Goal: Contribute content: Add original content to the website for others to see

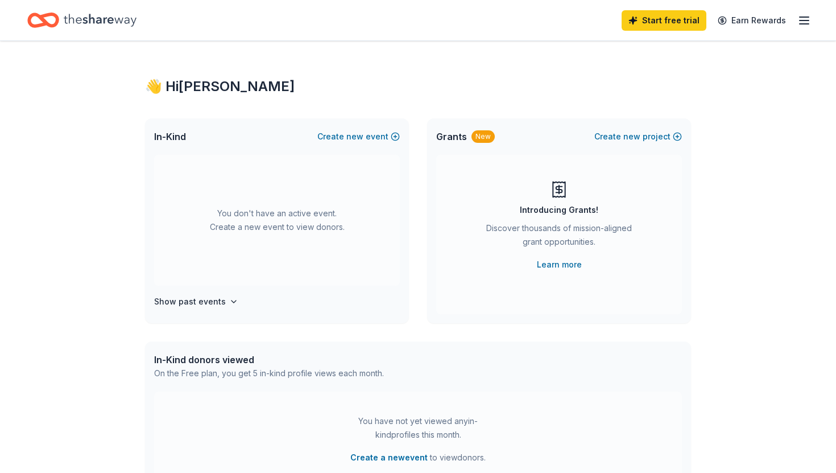
click at [75, 154] on div "👋 Hi Renata In-Kind Create new event You don't have an active event. Create a n…" at bounding box center [418, 373] width 836 height 664
click at [370, 138] on button "Create new event" at bounding box center [358, 137] width 82 height 14
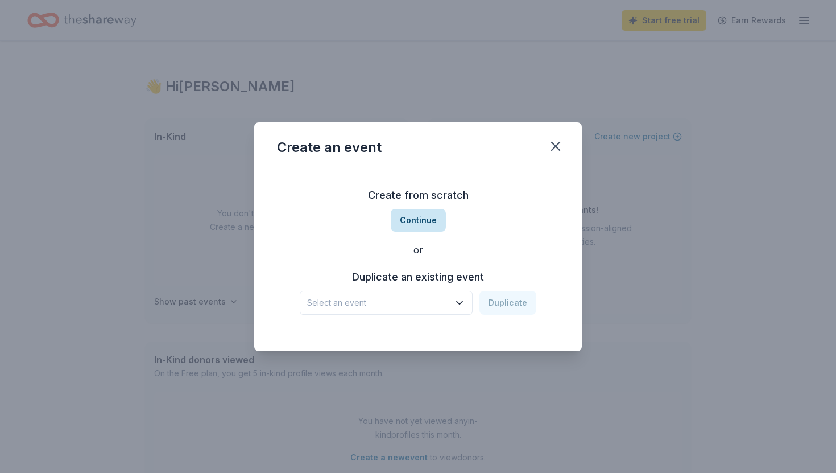
click at [421, 216] on button "Continue" at bounding box center [418, 220] width 55 height 23
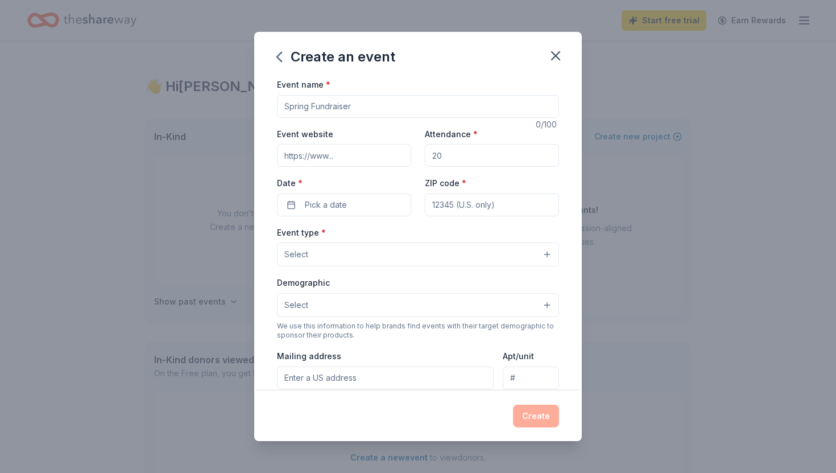
click at [309, 109] on input "Event name *" at bounding box center [418, 106] width 282 height 23
type input "M"
type input "Volleyball Tournament Expenses"
click at [452, 159] on input "Attendance *" at bounding box center [492, 155] width 134 height 23
type input "30"
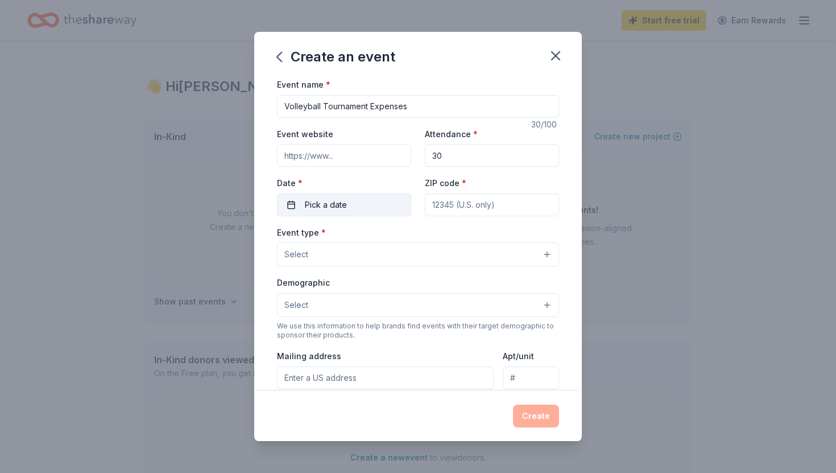
click at [315, 201] on span "Pick a date" at bounding box center [326, 205] width 42 height 14
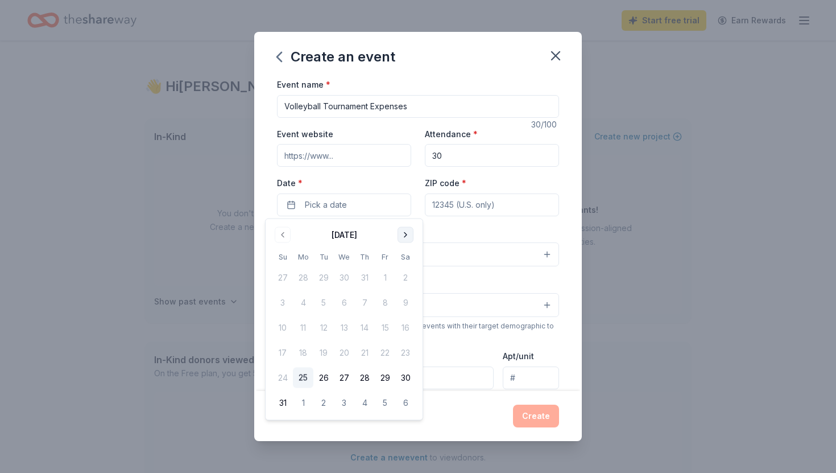
click at [405, 236] on button "Go to next month" at bounding box center [406, 235] width 16 height 16
click at [404, 236] on button "Go to next month" at bounding box center [406, 235] width 16 height 16
click at [405, 236] on button "Go to next month" at bounding box center [406, 235] width 16 height 16
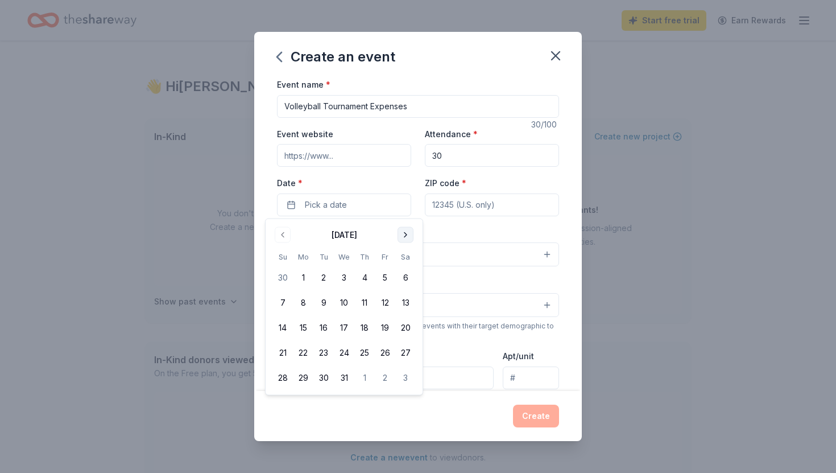
click at [405, 236] on button "Go to next month" at bounding box center [406, 235] width 16 height 16
click at [405, 235] on button "Go to next month" at bounding box center [406, 235] width 16 height 16
click at [287, 234] on button "Go to previous month" at bounding box center [283, 235] width 16 height 16
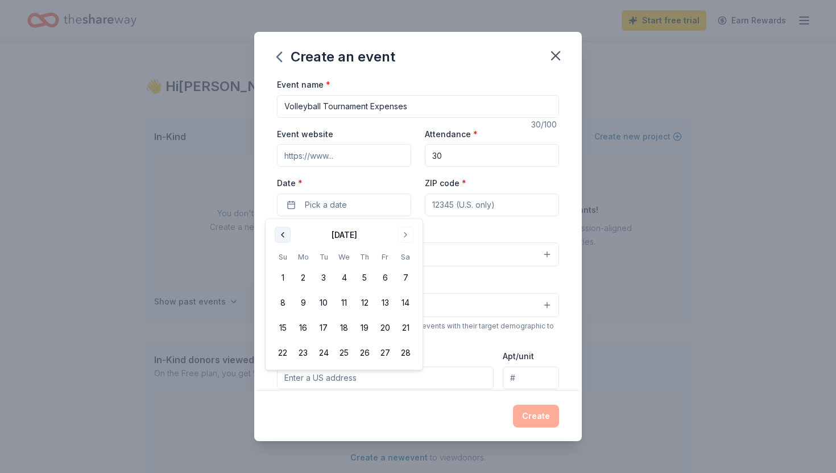
click at [287, 234] on button "Go to previous month" at bounding box center [283, 235] width 16 height 16
click at [407, 330] on button "17" at bounding box center [405, 327] width 20 height 20
click at [568, 274] on div "Event name * Volleyball Tournament Expenses 30 /100 Event website Attendance * …" at bounding box center [418, 233] width 328 height 313
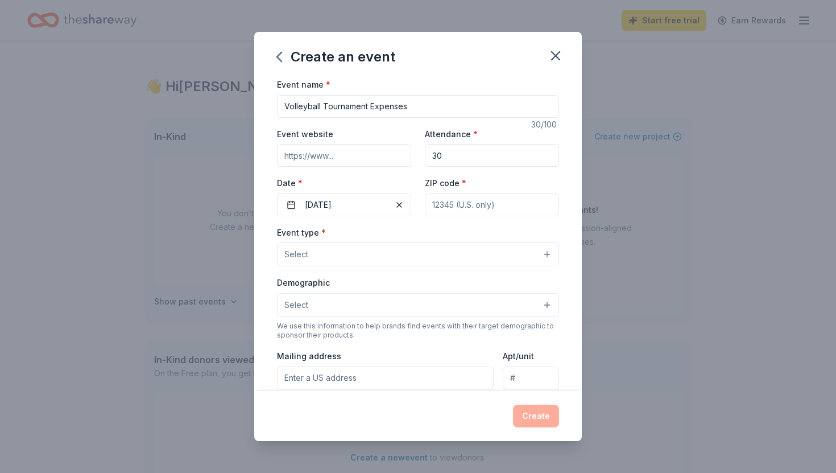
click at [460, 209] on input "ZIP code *" at bounding box center [492, 204] width 134 height 23
click at [329, 250] on button "Select" at bounding box center [418, 254] width 282 height 24
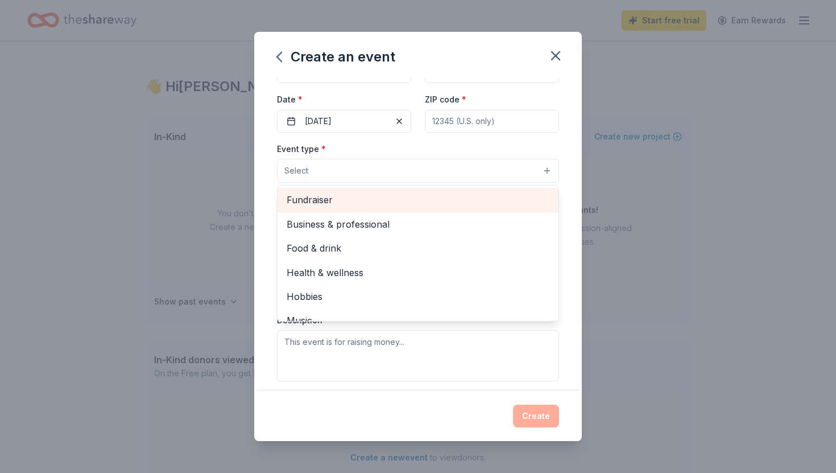
click at [309, 202] on span "Fundraiser" at bounding box center [418, 199] width 263 height 15
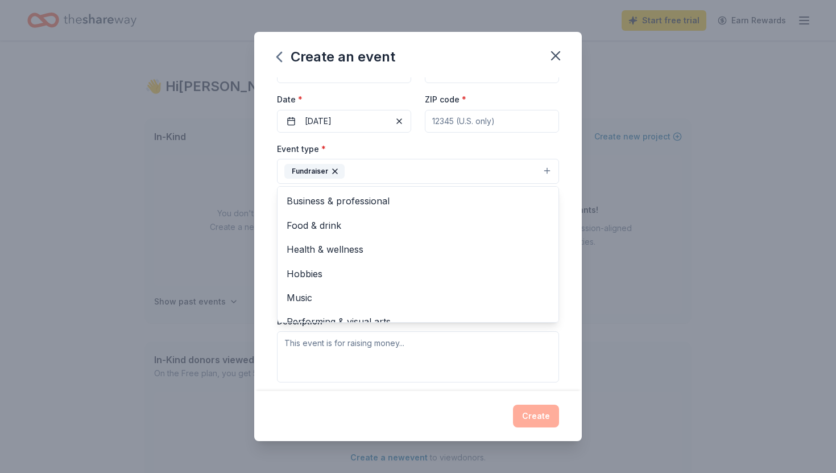
drag, startPoint x: 580, startPoint y: 307, endPoint x: 561, endPoint y: 309, distance: 18.3
click at [580, 307] on div "Event name * Volleyball Tournament Expenses 30 /100 Event website Attendance * …" at bounding box center [418, 233] width 328 height 313
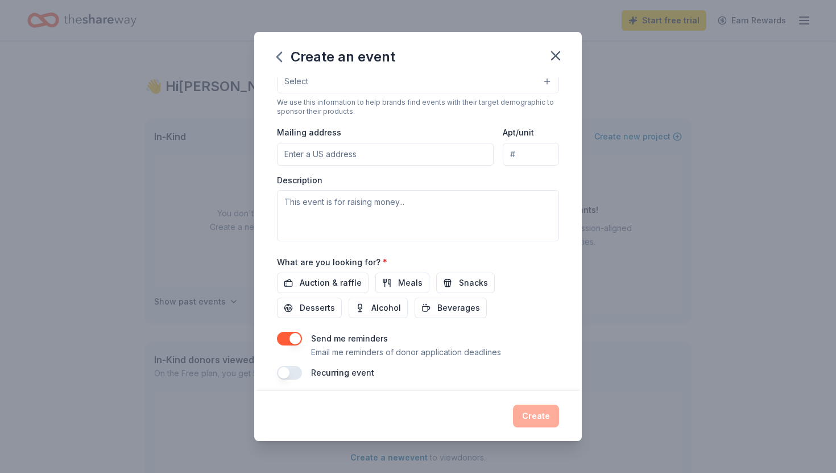
scroll to position [231, 0]
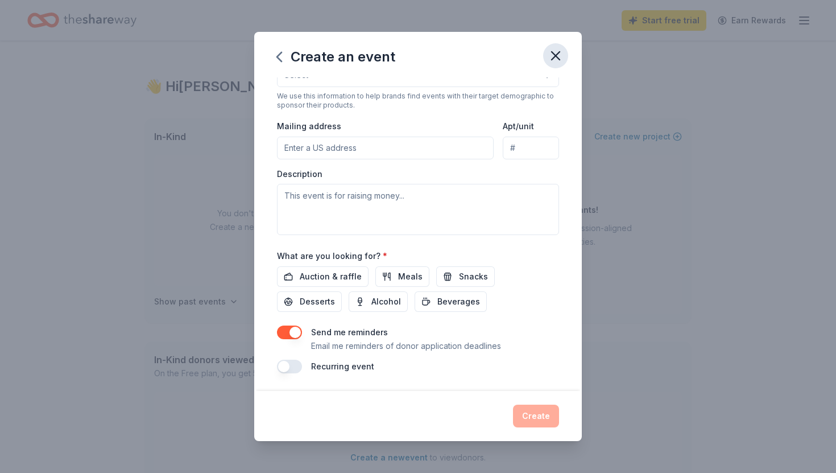
click at [555, 60] on icon "button" at bounding box center [556, 56] width 16 height 16
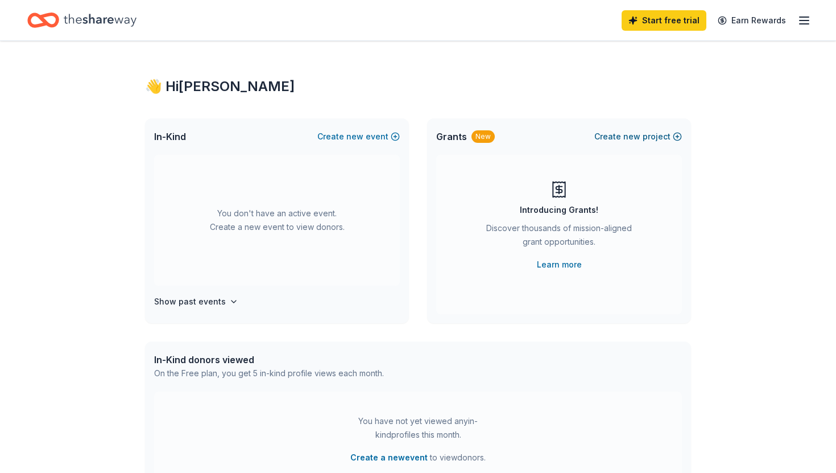
click at [630, 138] on span "new" at bounding box center [631, 137] width 17 height 14
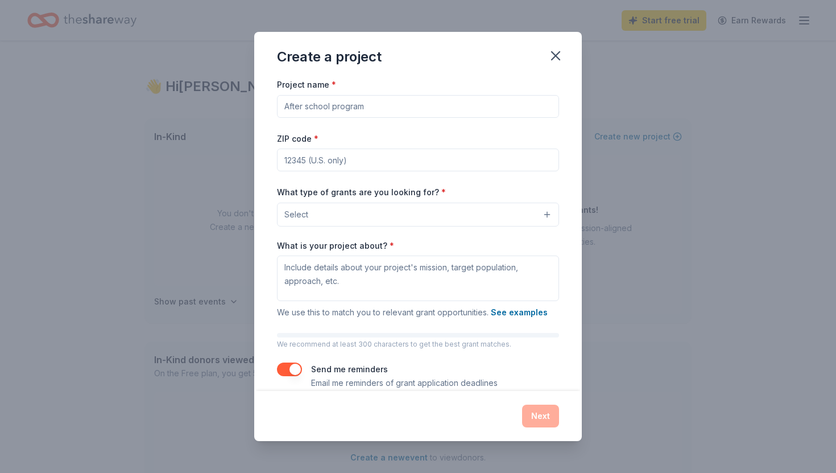
click at [326, 107] on input "Project name *" at bounding box center [418, 106] width 282 height 23
type input "V"
type input "Out-of-state Volleyball Tournament"
click at [324, 162] on input "ZIP code *" at bounding box center [418, 159] width 282 height 23
type input "96768"
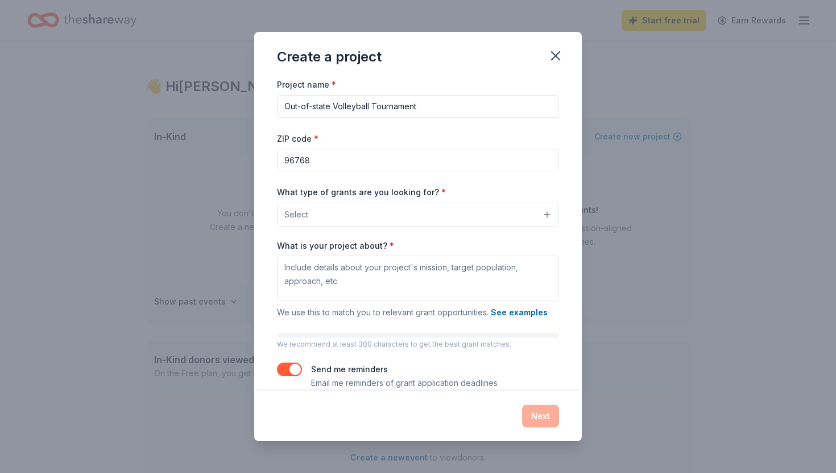
click at [354, 214] on button "Select" at bounding box center [418, 214] width 282 height 24
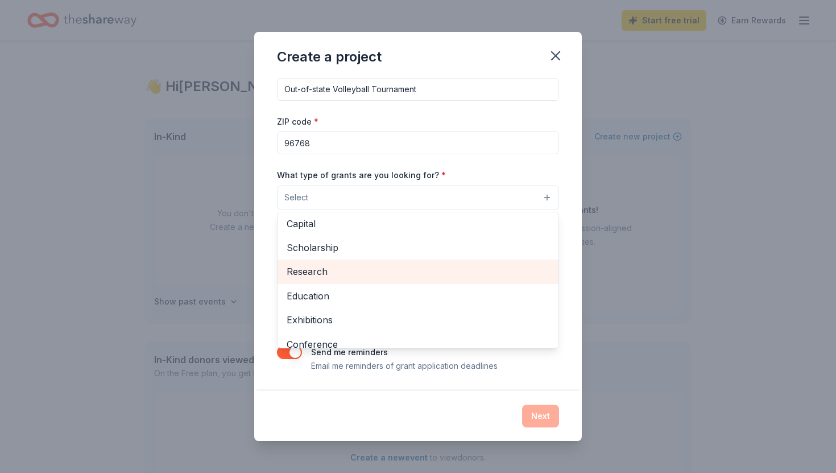
scroll to position [51, 0]
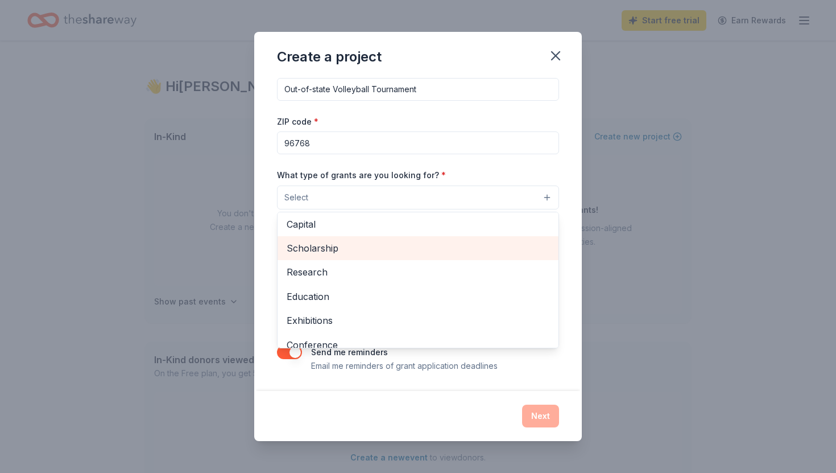
click at [325, 249] on span "Scholarship" at bounding box center [418, 248] width 263 height 15
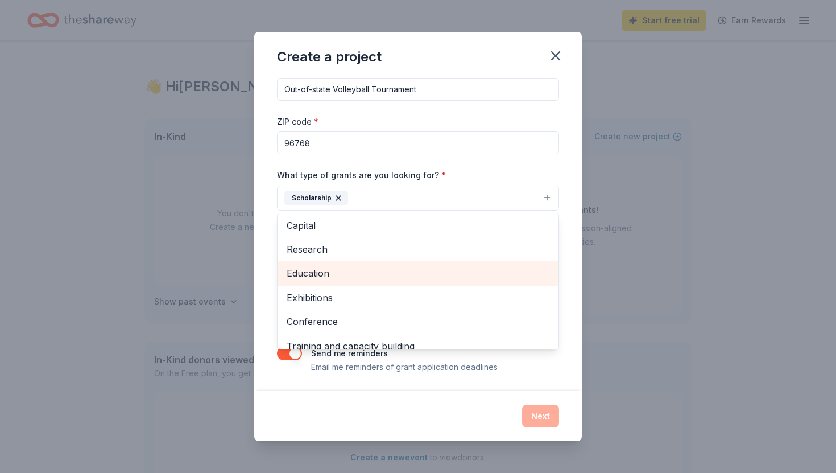
scroll to position [110, 0]
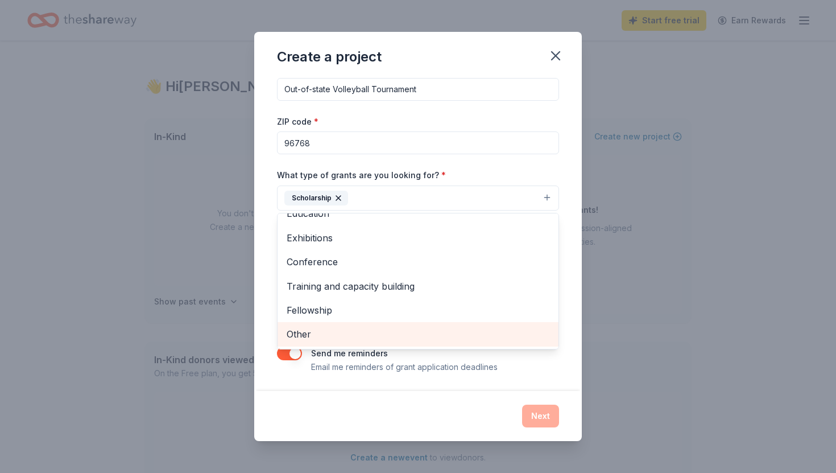
click at [325, 329] on span "Other" at bounding box center [418, 333] width 263 height 15
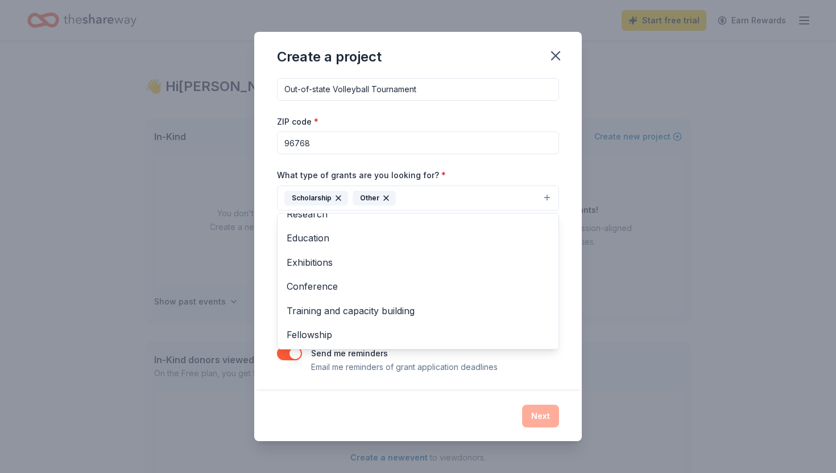
click at [273, 285] on div "Project name * Out-of-state Volleyball Tournament ZIP code * 96768 What type of…" at bounding box center [418, 233] width 328 height 313
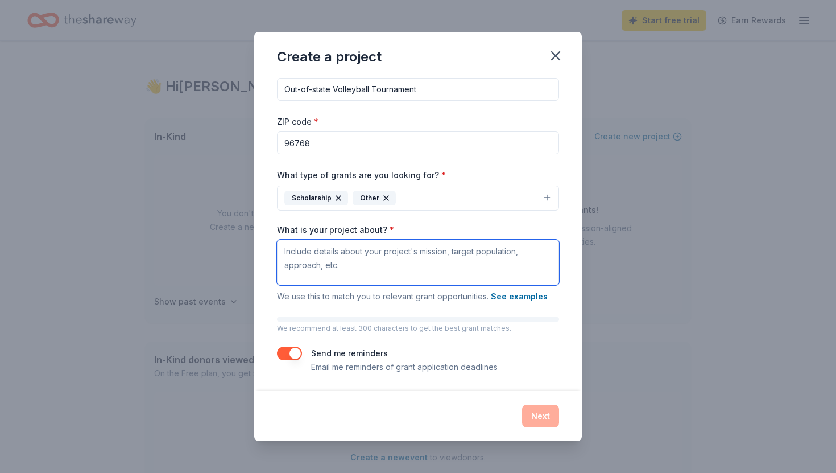
click at [335, 265] on textarea "What is your project about? *" at bounding box center [418, 261] width 282 height 45
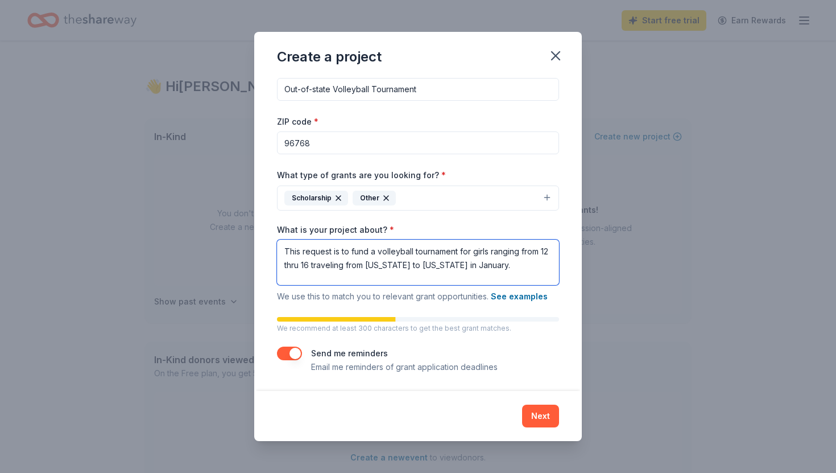
scroll to position [18, 0]
type textarea "This request is to fund a volleyball tournament for girls ranging from 12 thru …"
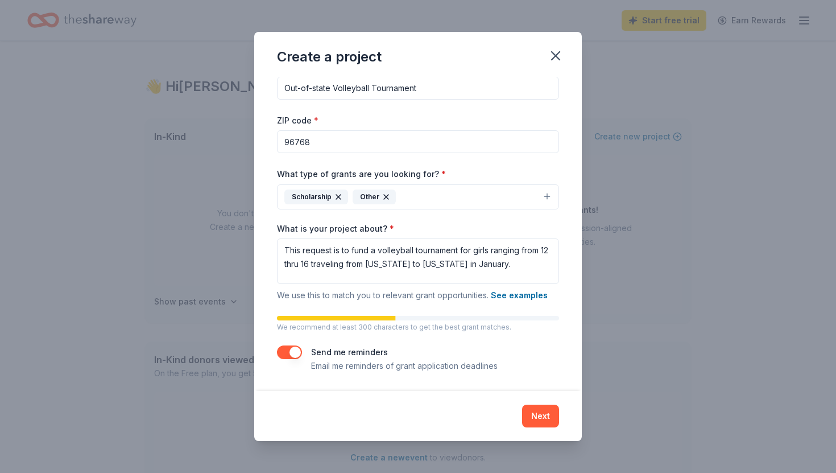
click at [534, 410] on button "Next" at bounding box center [540, 415] width 37 height 23
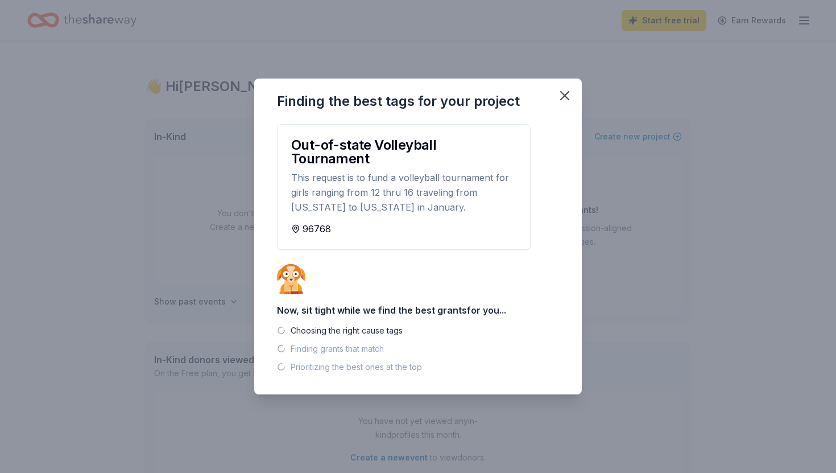
scroll to position [0, 0]
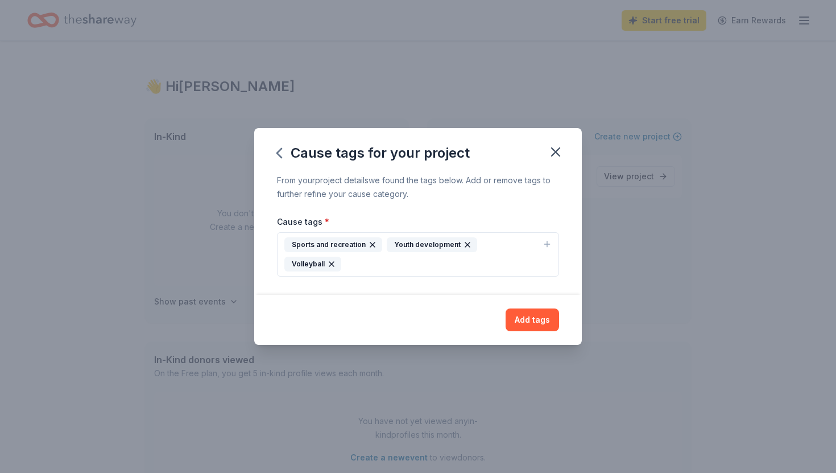
click at [528, 313] on button "Add tags" at bounding box center [532, 319] width 53 height 23
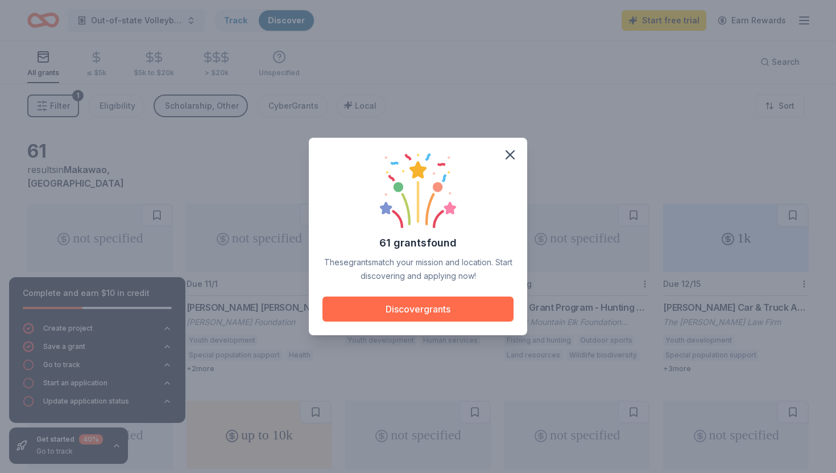
click at [465, 305] on button "Discover grants" at bounding box center [417, 308] width 191 height 25
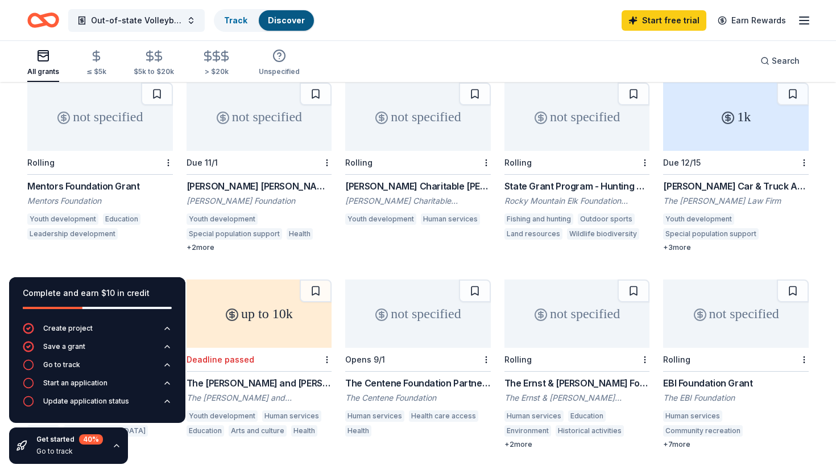
scroll to position [120, 0]
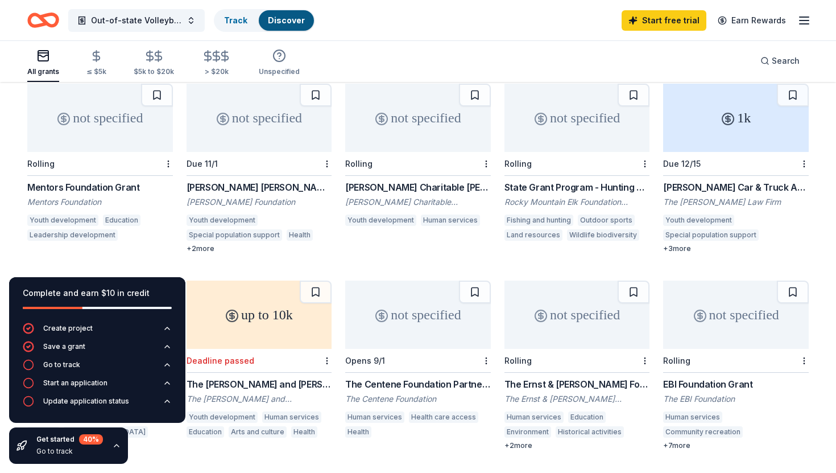
click at [202, 244] on div "+ 2 more" at bounding box center [260, 248] width 146 height 9
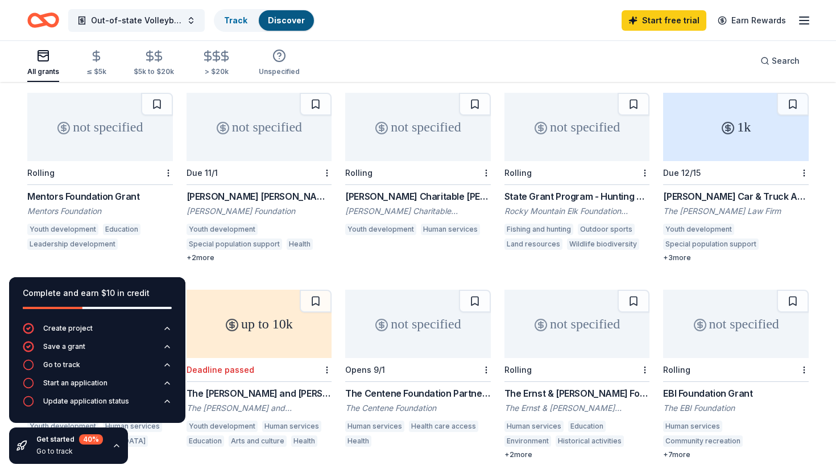
scroll to position [0, 0]
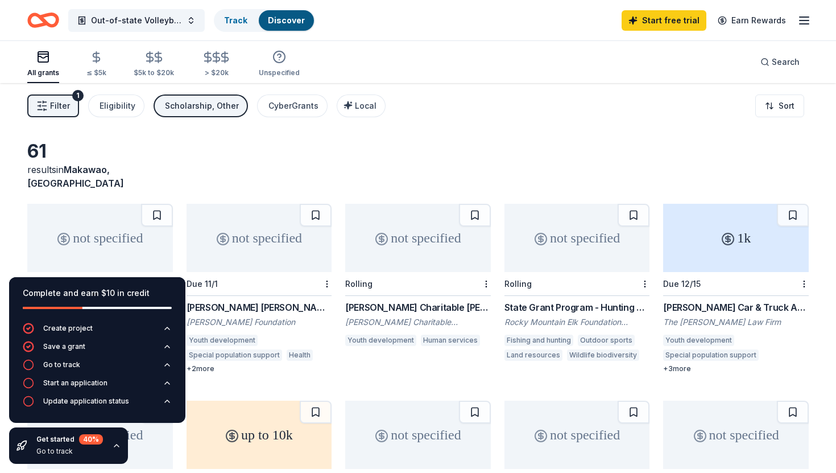
click at [57, 107] on span "Filter" at bounding box center [60, 106] width 20 height 14
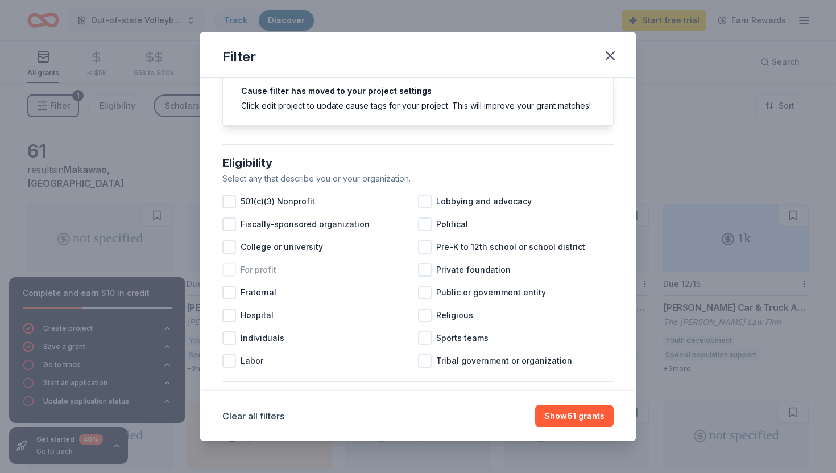
scroll to position [51, 0]
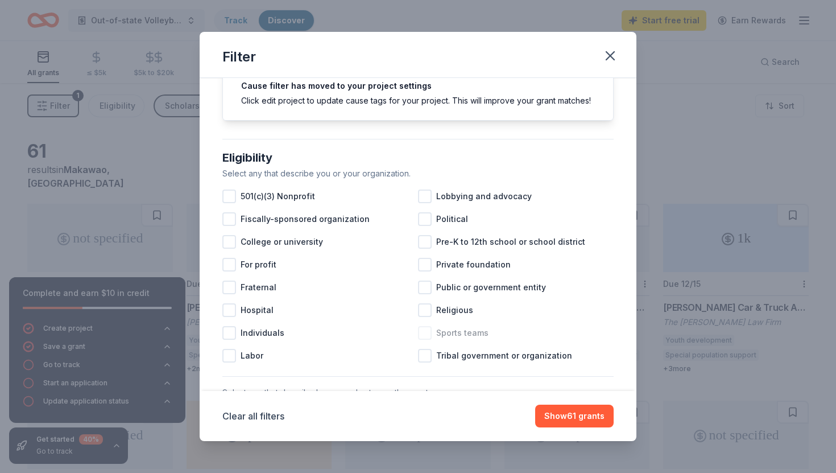
click at [426, 332] on div at bounding box center [425, 333] width 14 height 14
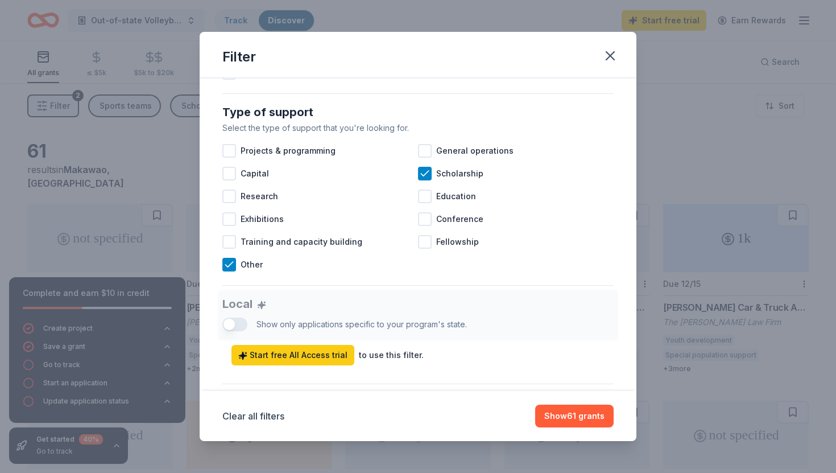
scroll to position [444, 0]
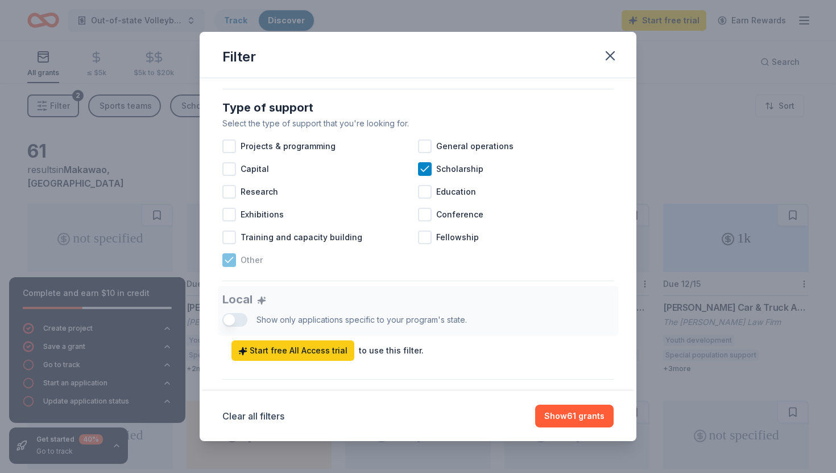
click at [230, 262] on icon at bounding box center [229, 259] width 11 height 11
drag, startPoint x: 421, startPoint y: 170, endPoint x: 429, endPoint y: 181, distance: 13.4
click at [421, 171] on icon at bounding box center [424, 168] width 11 height 11
click at [425, 171] on div at bounding box center [425, 169] width 14 height 14
click at [426, 146] on div at bounding box center [425, 146] width 14 height 14
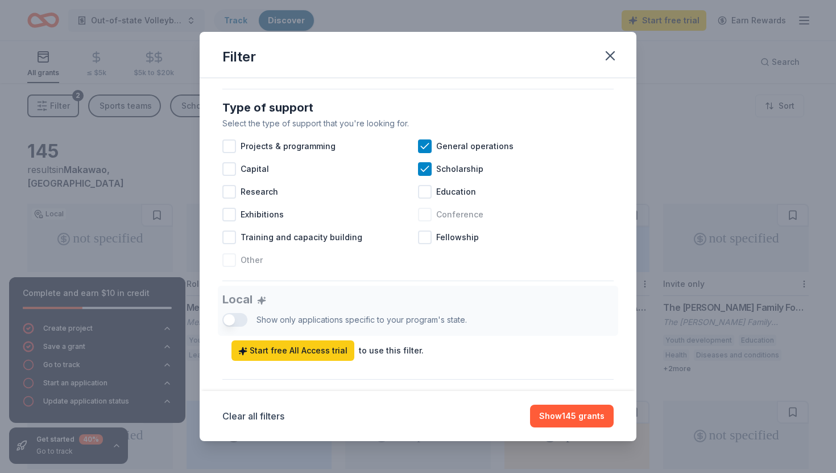
click at [421, 217] on div at bounding box center [425, 215] width 14 height 14
drag, startPoint x: 229, startPoint y: 260, endPoint x: 301, endPoint y: 309, distance: 87.7
click at [230, 261] on div at bounding box center [229, 260] width 14 height 14
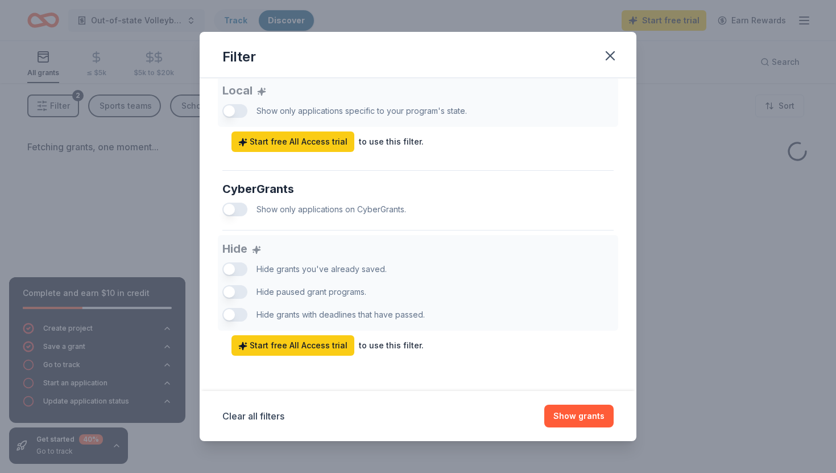
scroll to position [653, 0]
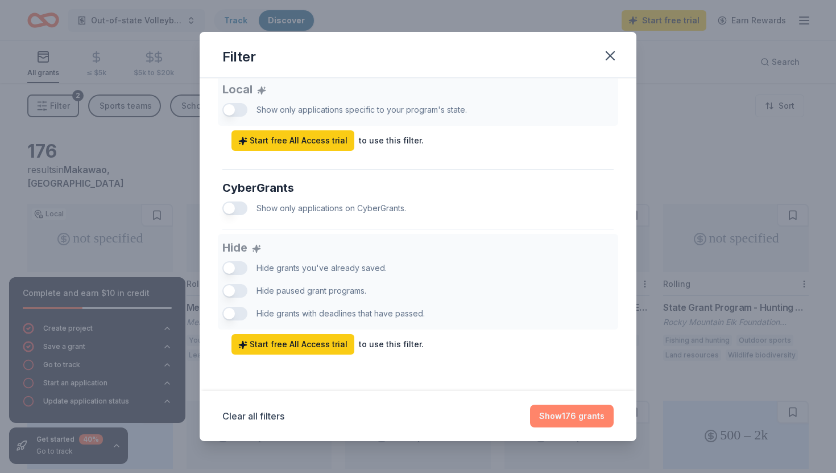
click at [554, 412] on button "Show 176 grants" at bounding box center [572, 415] width 84 height 23
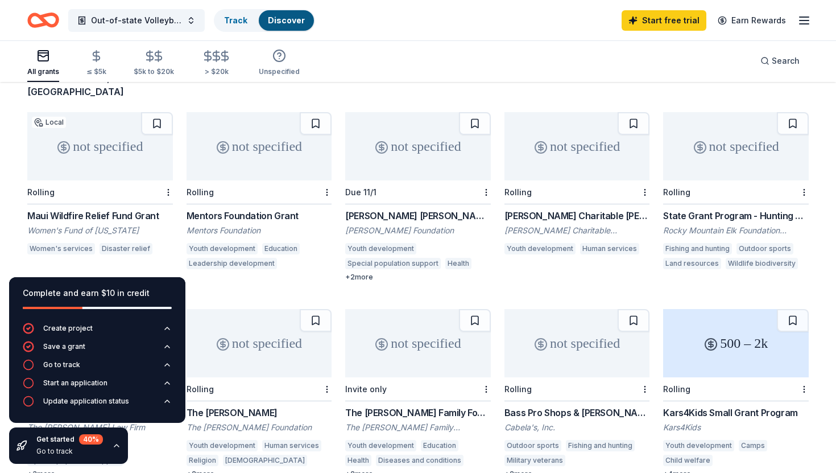
scroll to position [90, 0]
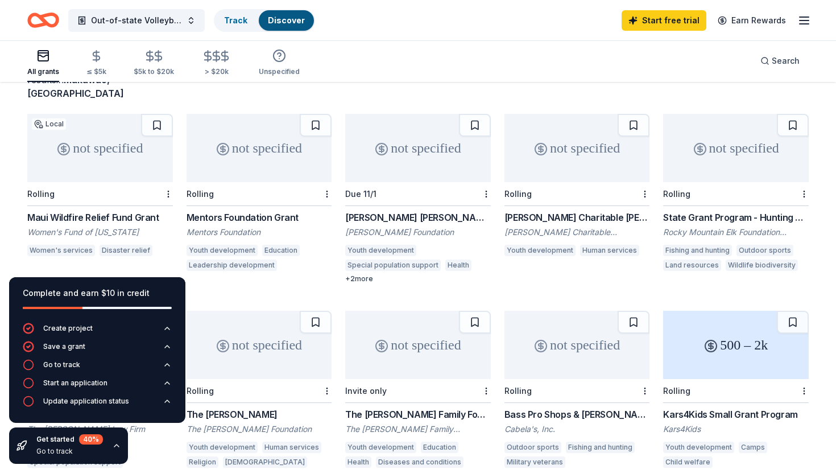
click at [101, 151] on div "not specified" at bounding box center [100, 148] width 146 height 68
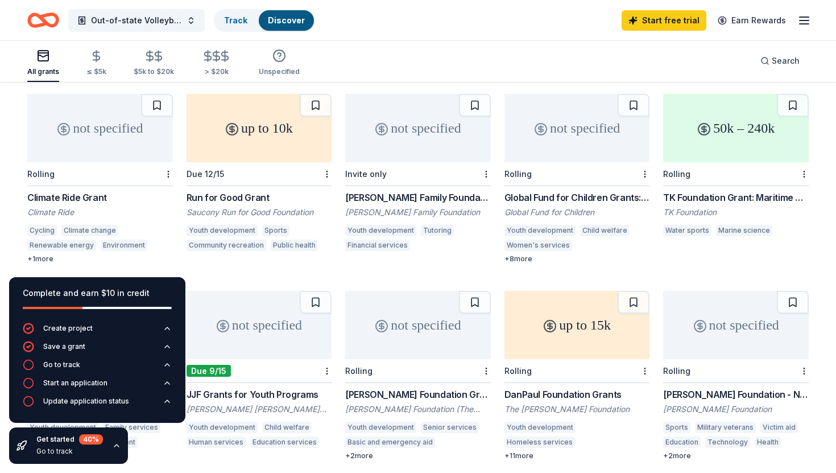
scroll to position [489, 0]
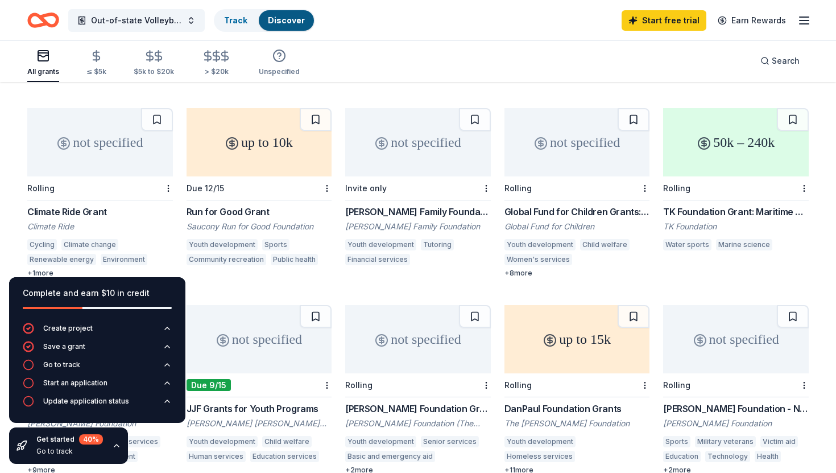
click at [230, 141] on icon at bounding box center [232, 143] width 5 height 5
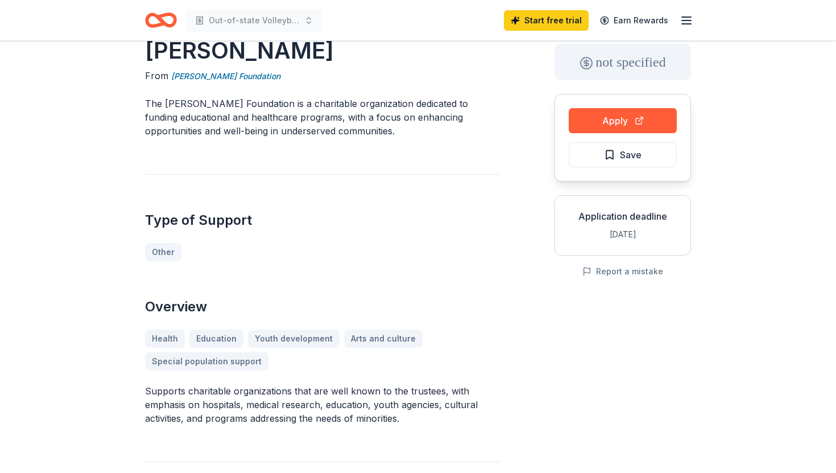
scroll to position [61, 0]
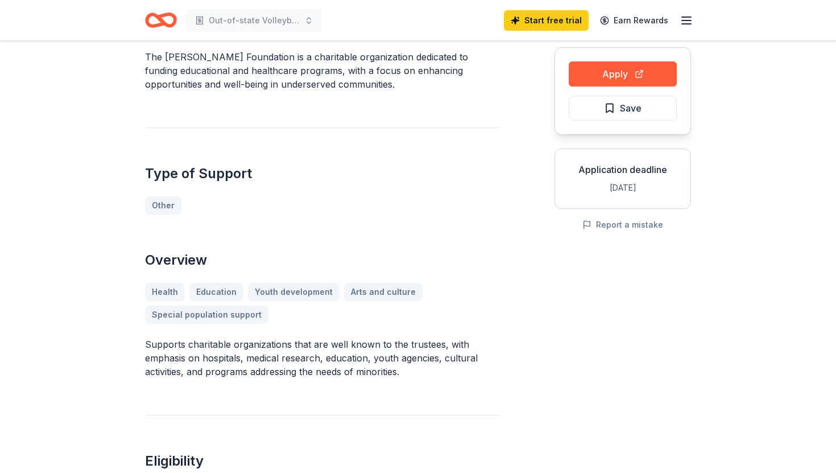
scroll to position [0, 0]
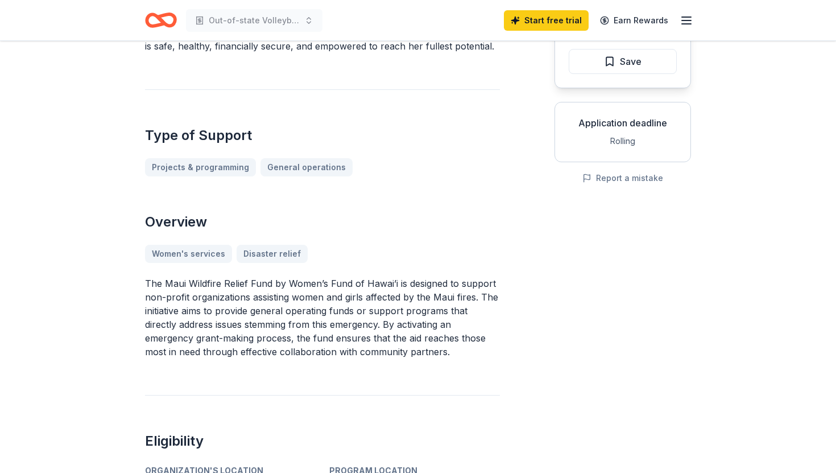
scroll to position [155, 0]
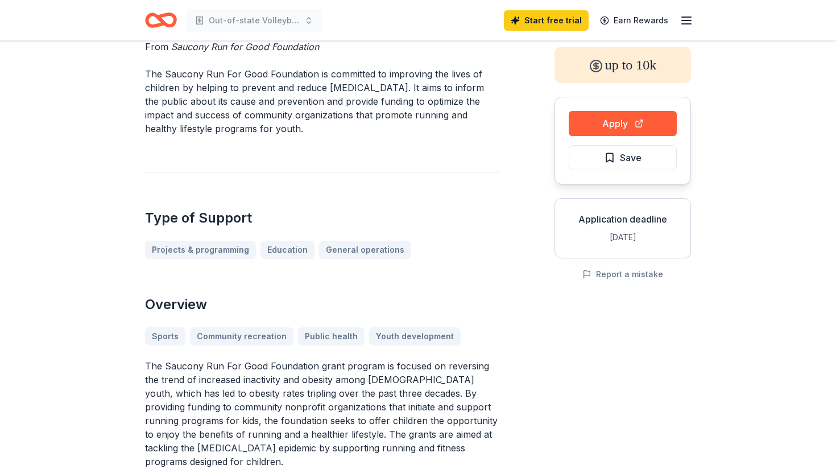
scroll to position [60, 0]
